Goal: Ask a question

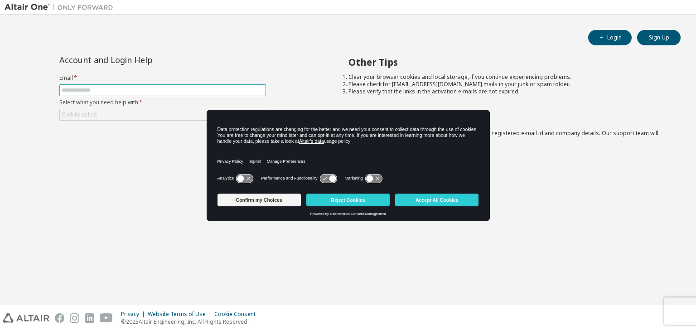
click at [104, 86] on span at bounding box center [162, 90] width 207 height 12
click at [97, 88] on input "text" at bounding box center [163, 90] width 202 height 7
type input "**********"
click at [75, 111] on div "Click to select" at bounding box center [79, 114] width 35 height 7
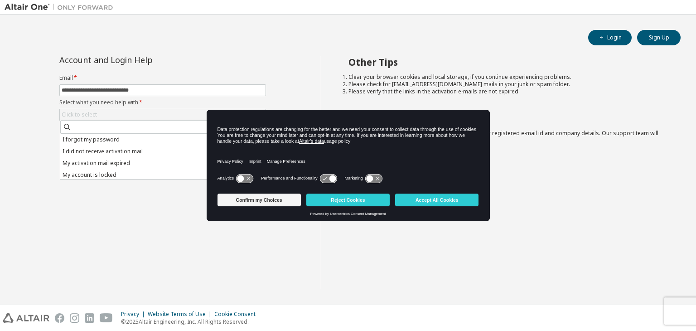
click at [337, 220] on div "Confirm my Choices Reject Cookies Accept All Cookies Powered by Usercentrics Co…" at bounding box center [348, 205] width 283 height 31
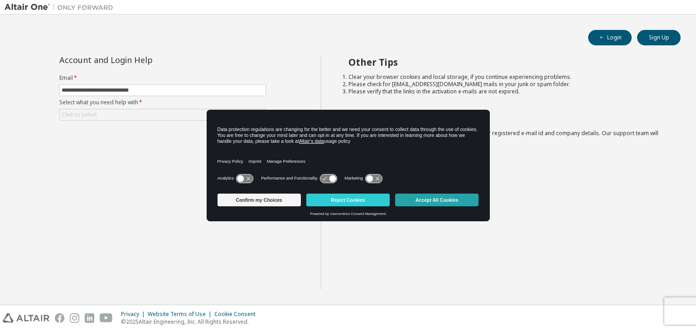
click at [435, 202] on button "Accept All Cookies" at bounding box center [436, 199] width 83 height 13
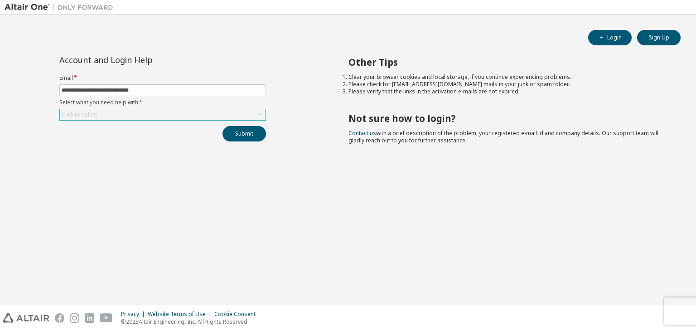
click at [73, 112] on div "Click to select" at bounding box center [79, 114] width 35 height 7
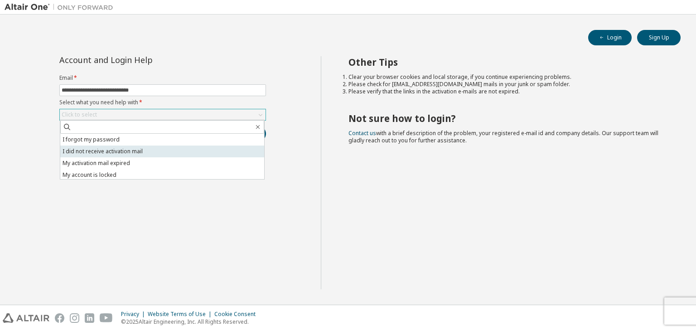
click at [88, 152] on li "I did not receive activation mail" at bounding box center [162, 151] width 204 height 12
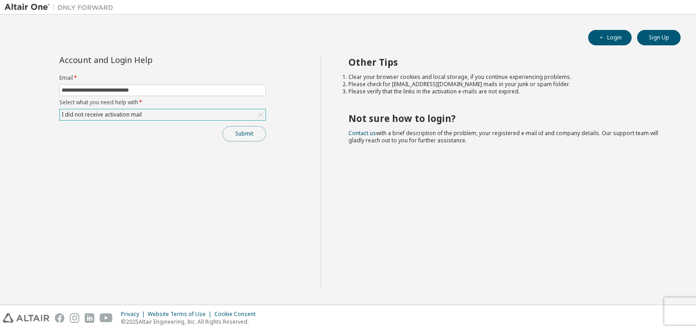
click at [239, 126] on button "Submit" at bounding box center [245, 133] width 44 height 15
